Goal: Transaction & Acquisition: Purchase product/service

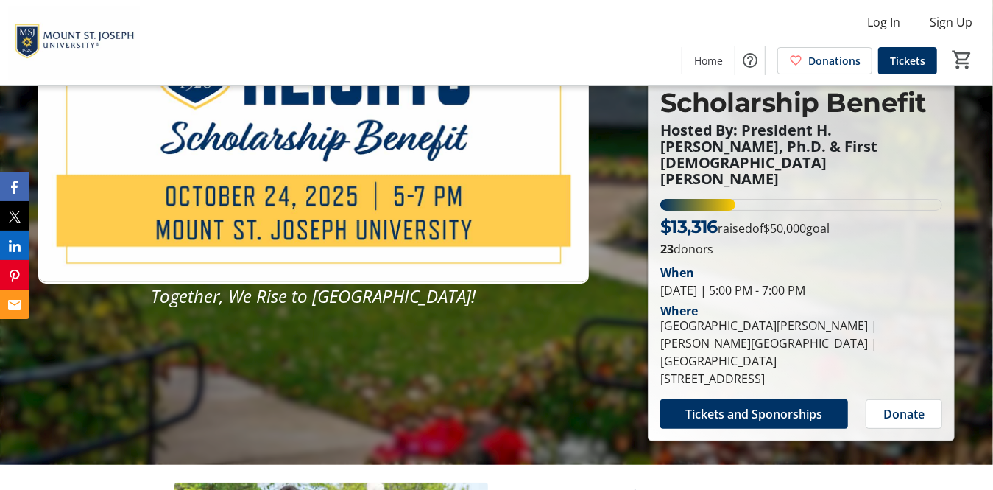
scroll to position [295, 0]
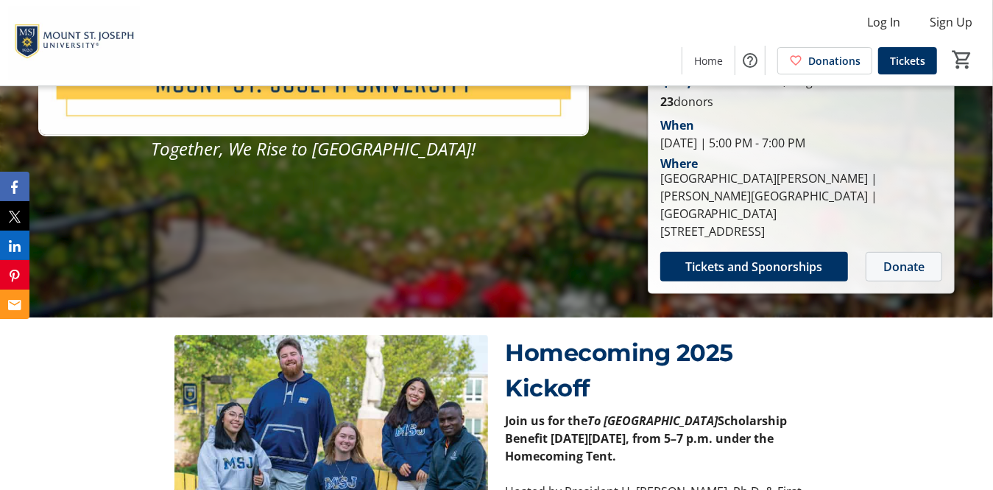
click at [901, 258] on span "Donate" at bounding box center [904, 267] width 41 height 18
